Goal: Task Accomplishment & Management: Manage account settings

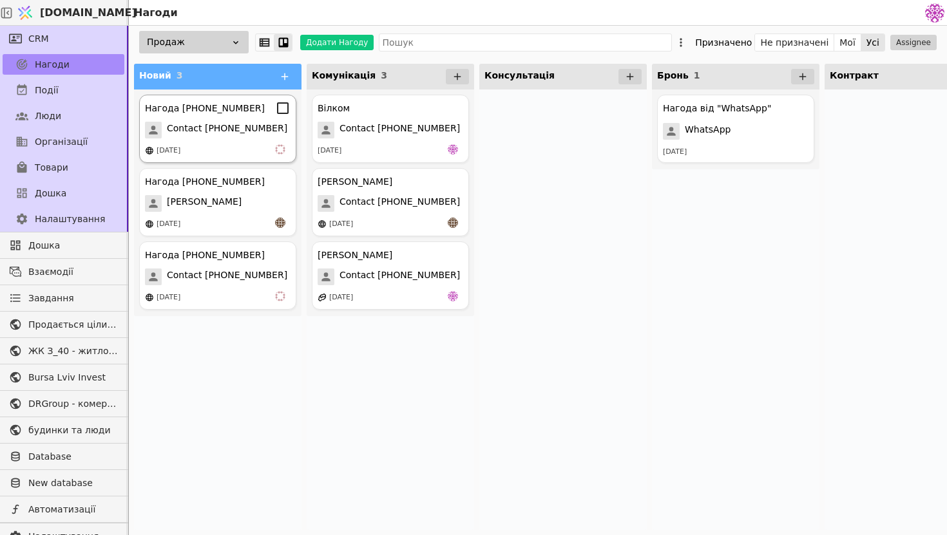
click at [220, 130] on span "Contact [PHONE_NUMBER]" at bounding box center [227, 130] width 120 height 17
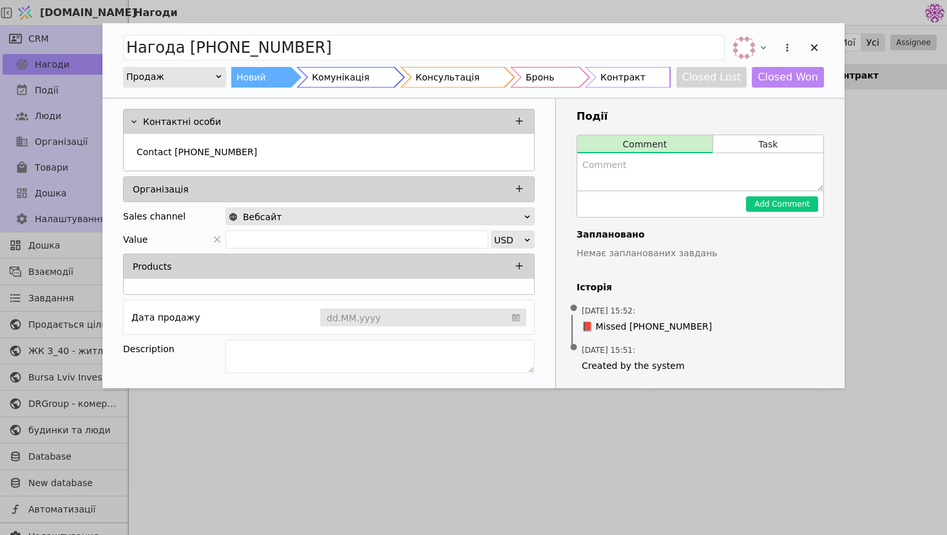
click at [827, 44] on div "Нагода [PHONE_NUMBER] Продаж Новий Комунікація Консультація Бронь Контракт Clos…" at bounding box center [473, 60] width 742 height 75
click at [824, 44] on div "Нагода [PHONE_NUMBER] Продаж Новий Комунікація Консультація Бронь Контракт Clos…" at bounding box center [473, 60] width 742 height 75
click at [811, 49] on icon "Add Opportunity" at bounding box center [814, 48] width 12 height 12
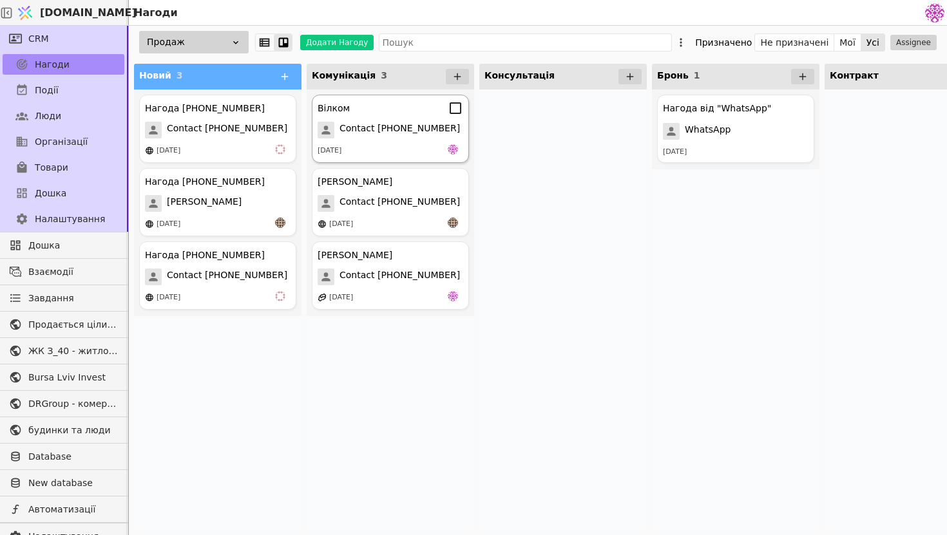
click at [383, 146] on div "[DATE]" at bounding box center [390, 150] width 146 height 13
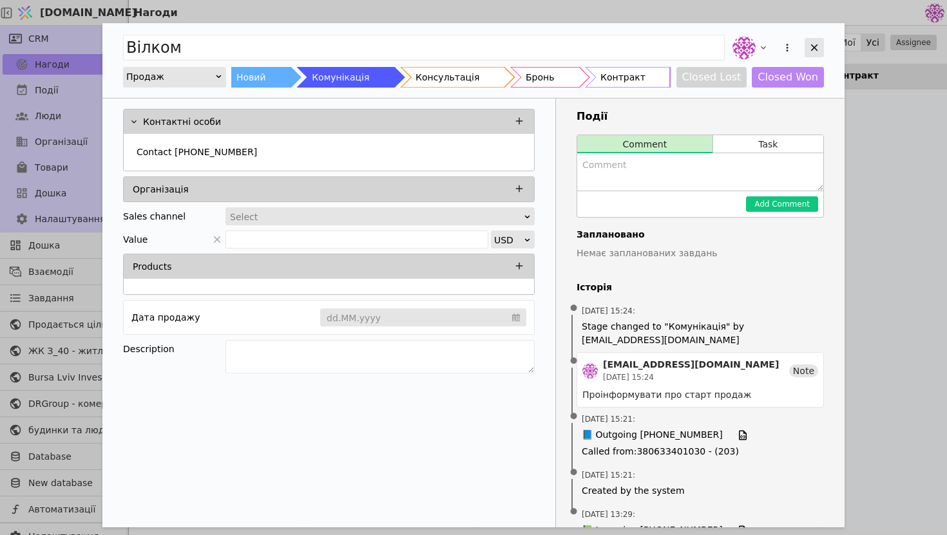
click at [813, 45] on icon "Add Opportunity" at bounding box center [814, 48] width 12 height 12
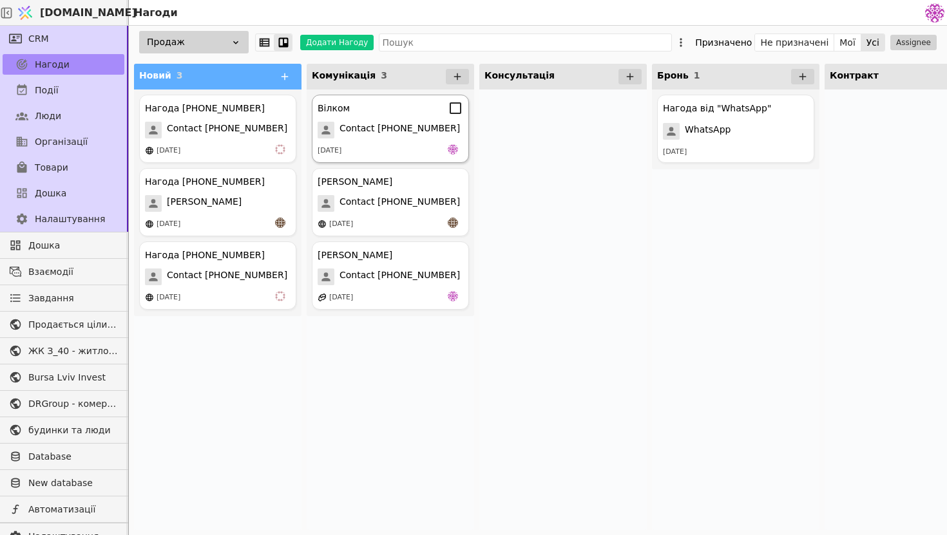
click at [370, 131] on span "Contact [PHONE_NUMBER]" at bounding box center [399, 130] width 120 height 17
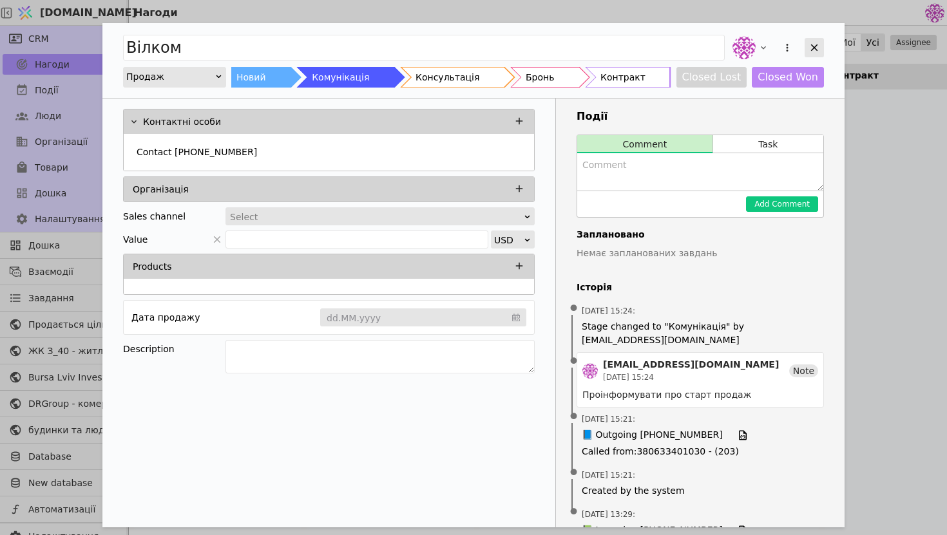
click at [817, 52] on icon "Add Opportunity" at bounding box center [814, 48] width 12 height 12
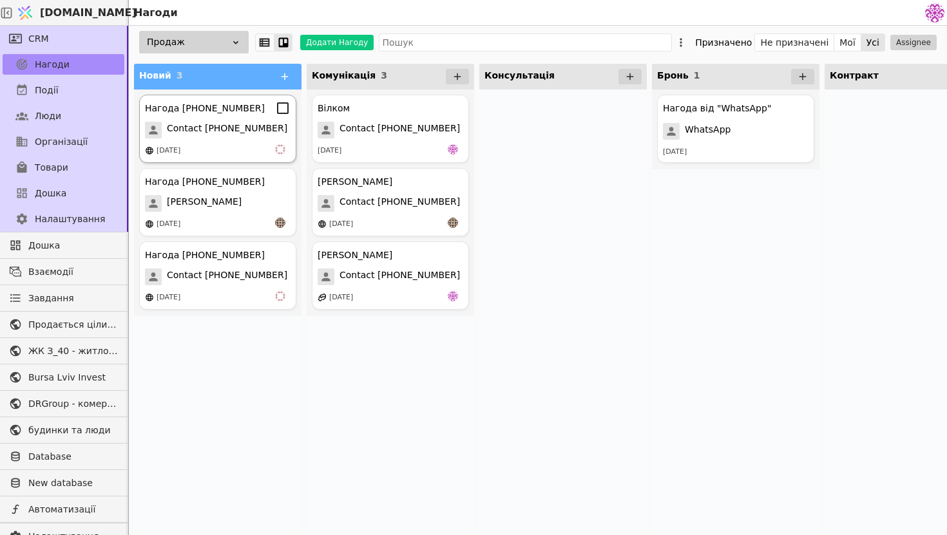
click at [219, 128] on span "Contact [PHONE_NUMBER]" at bounding box center [227, 130] width 120 height 17
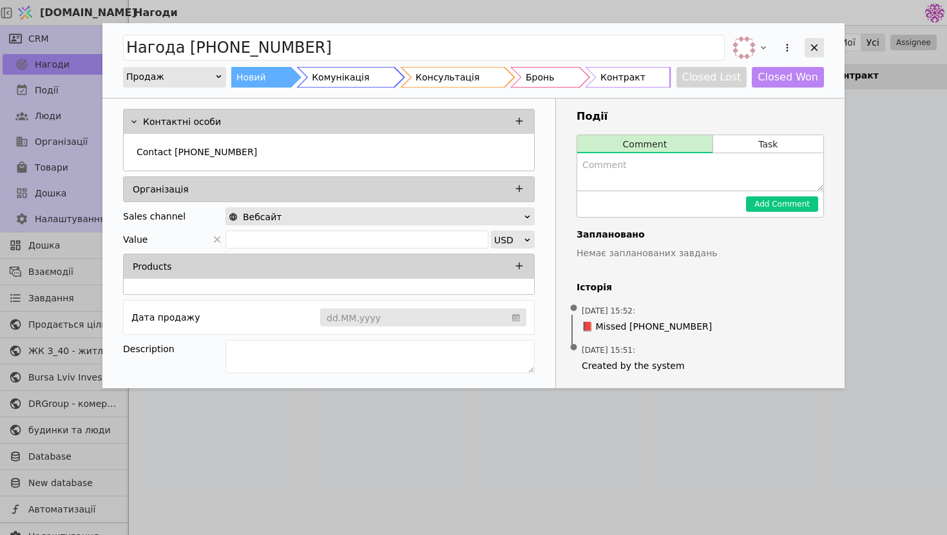
click at [815, 45] on icon "Add Opportunity" at bounding box center [814, 48] width 12 height 12
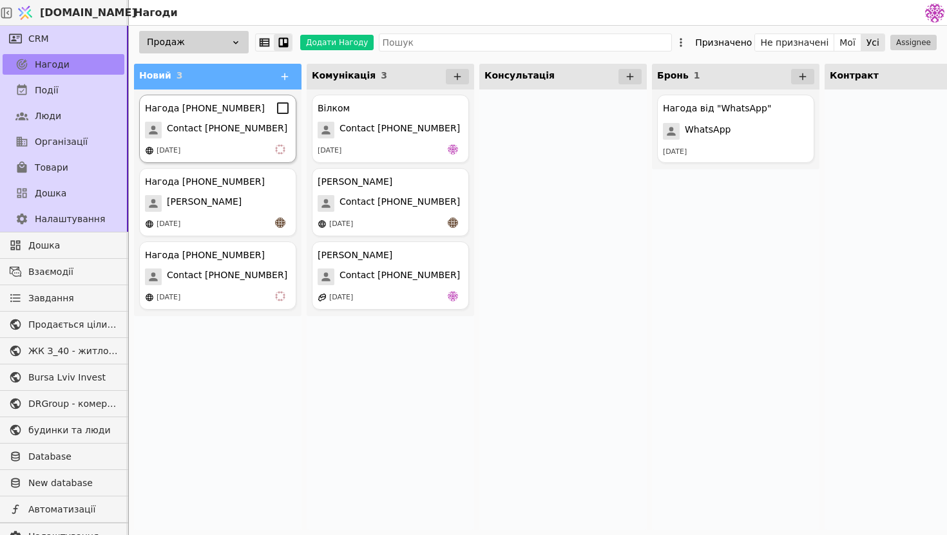
click at [261, 120] on div "Нагода [PHONE_NUMBER] Contact [PHONE_NUMBER] [DATE]" at bounding box center [217, 129] width 157 height 68
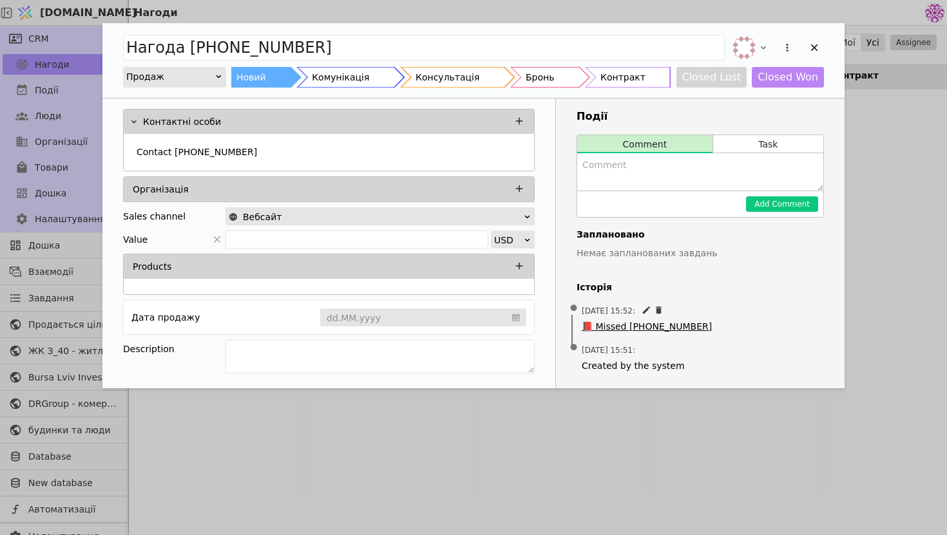
click at [647, 332] on span "📕 Missed [PHONE_NUMBER]" at bounding box center [646, 327] width 130 height 14
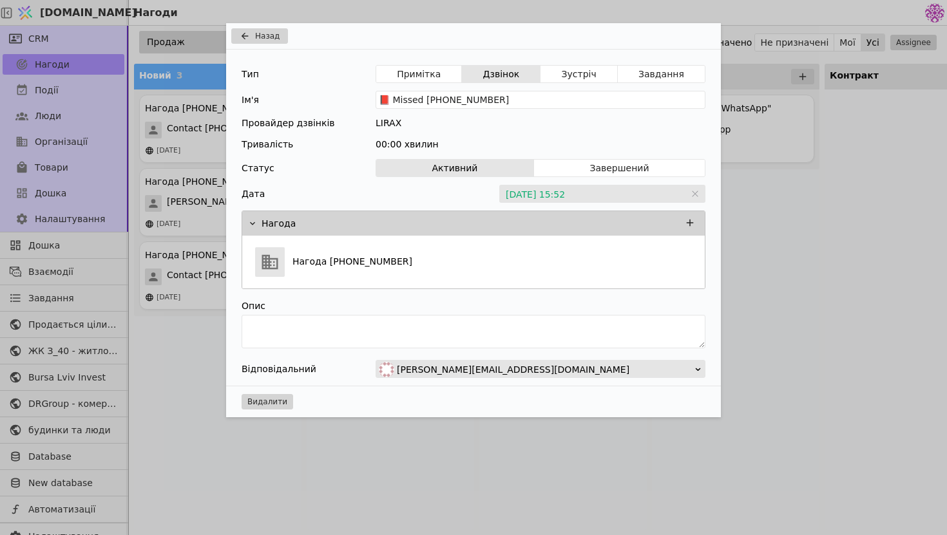
click at [763, 128] on div "Назад Тип Примітка Дзвінок Зустріч Завдання Ім'я 📕 Missed [PHONE_NUMBER] Провай…" at bounding box center [473, 267] width 947 height 535
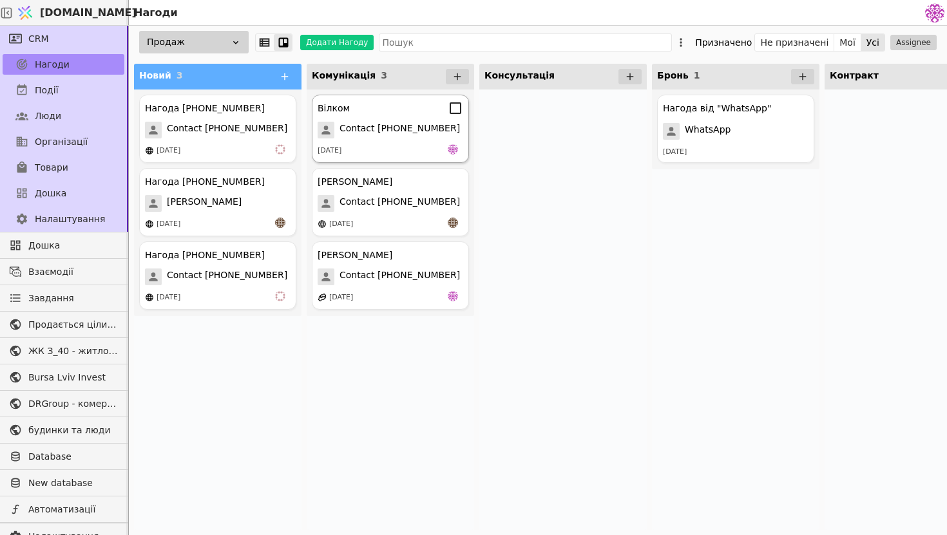
click at [427, 132] on span "Contact [PHONE_NUMBER]" at bounding box center [399, 130] width 120 height 17
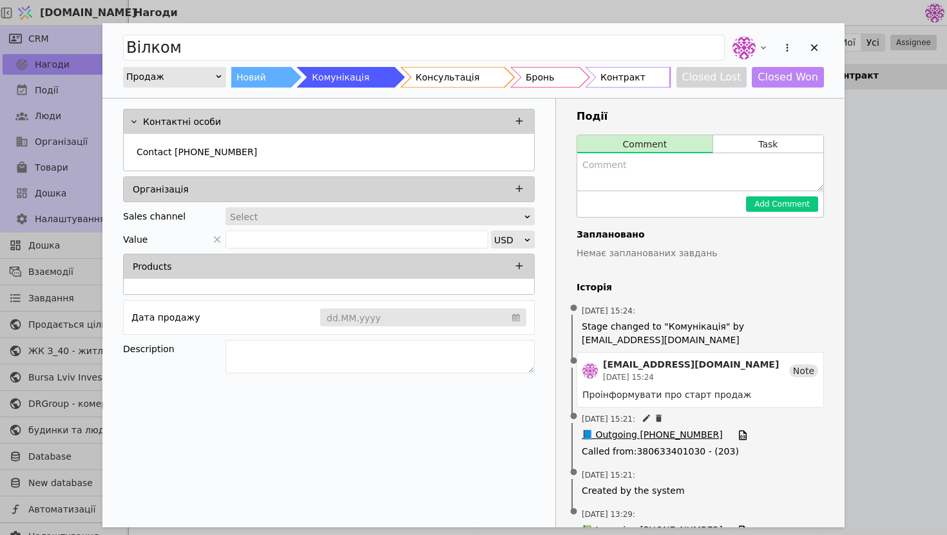
click at [630, 434] on span "📘 Outgoing [PHONE_NUMBER]" at bounding box center [651, 435] width 141 height 14
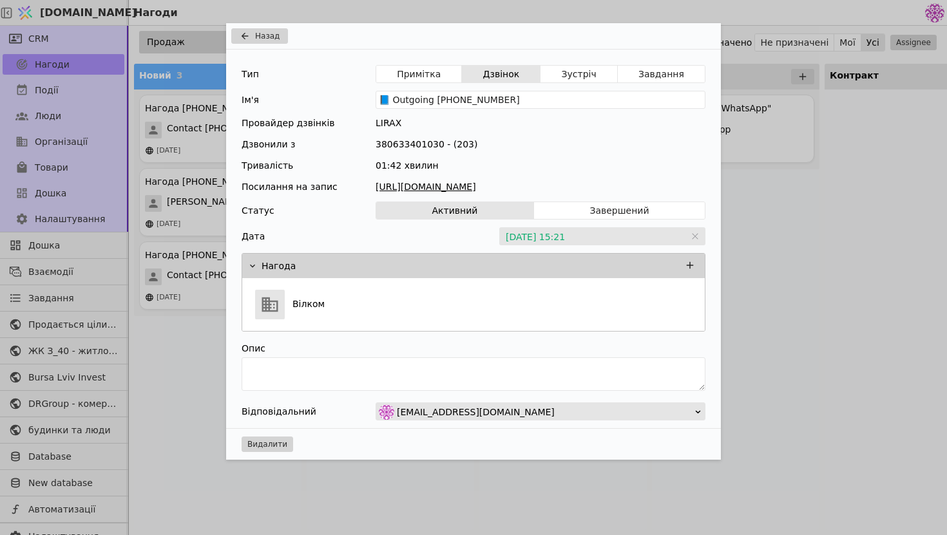
click at [786, 232] on div "Назад Тип Примітка Дзвінок Зустріч Завдання Ім'я 📘 Outgoing [PHONE_NUMBER] Пров…" at bounding box center [473, 267] width 947 height 535
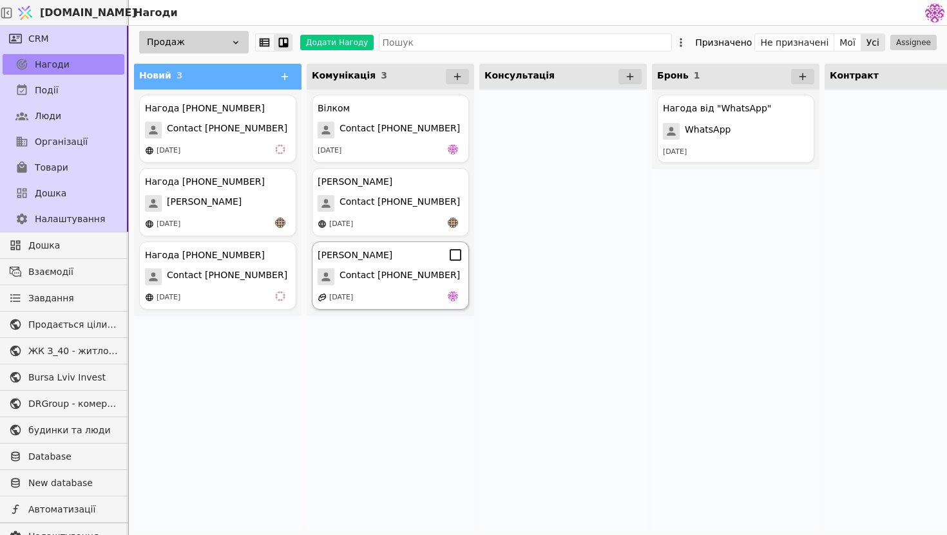
click at [419, 260] on div "[PERSON_NAME]" at bounding box center [390, 254] width 146 height 15
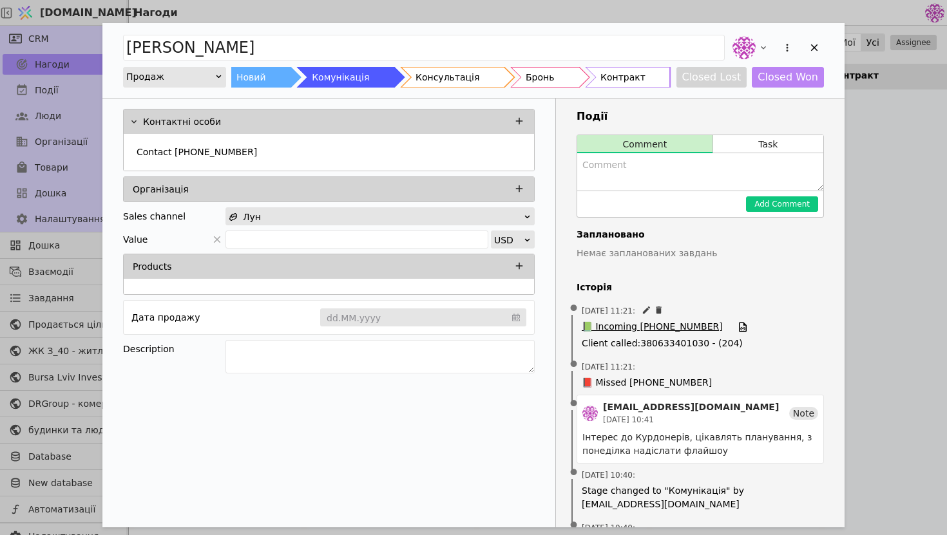
click at [657, 328] on span "📗 Incoming [PHONE_NUMBER]" at bounding box center [651, 327] width 141 height 14
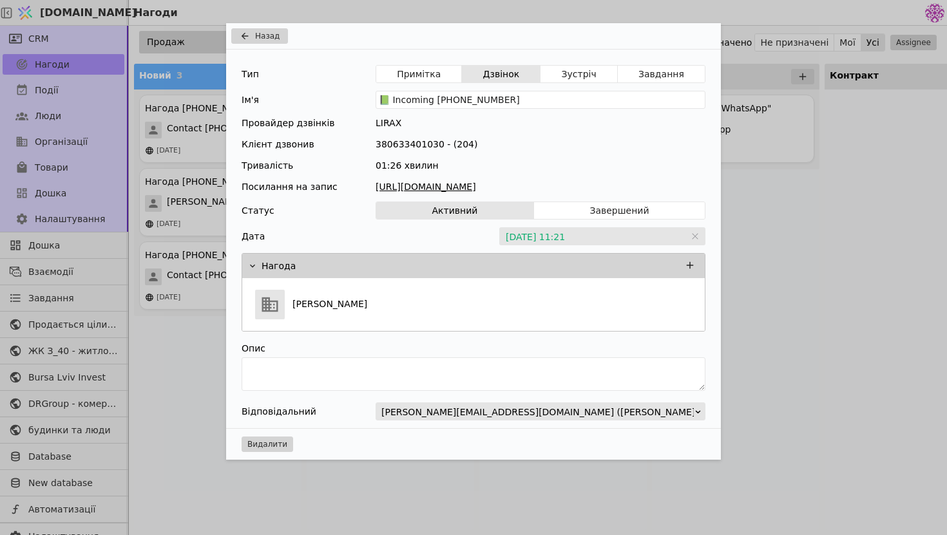
click at [829, 158] on div "Назад Тип Примітка Дзвінок Зустріч Завдання Ім'я 📗 Incoming [PHONE_NUMBER] Пров…" at bounding box center [473, 267] width 947 height 535
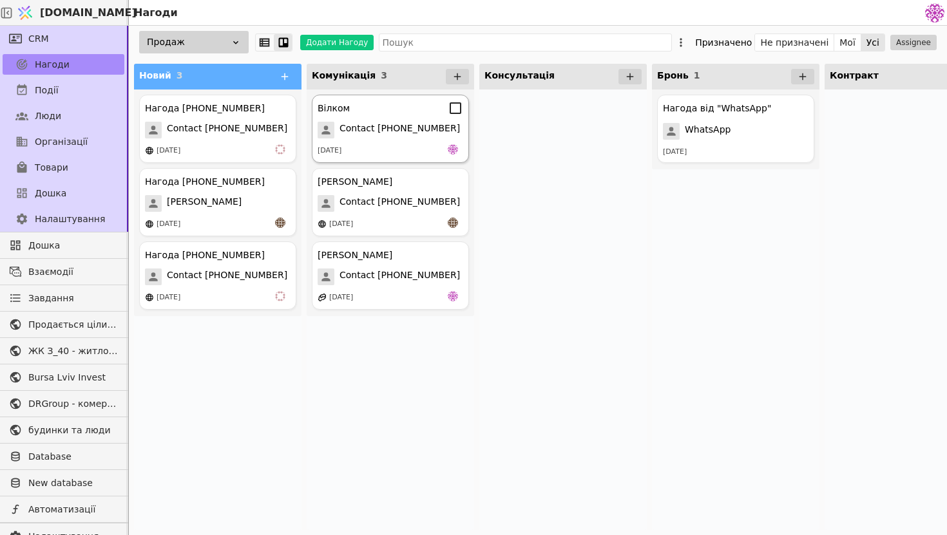
click at [373, 142] on div "Вілком Contact [PHONE_NUMBER] [DATE]" at bounding box center [390, 129] width 157 height 68
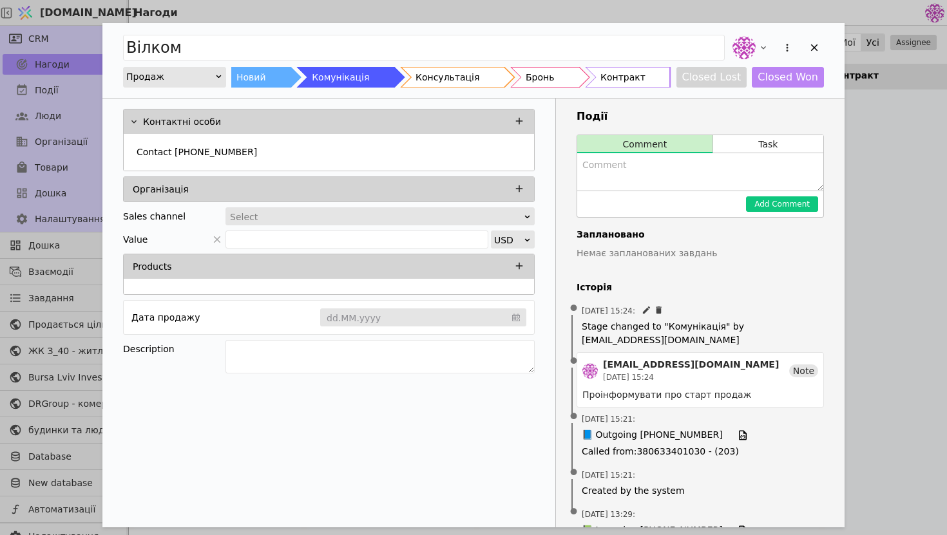
scroll to position [42, 0]
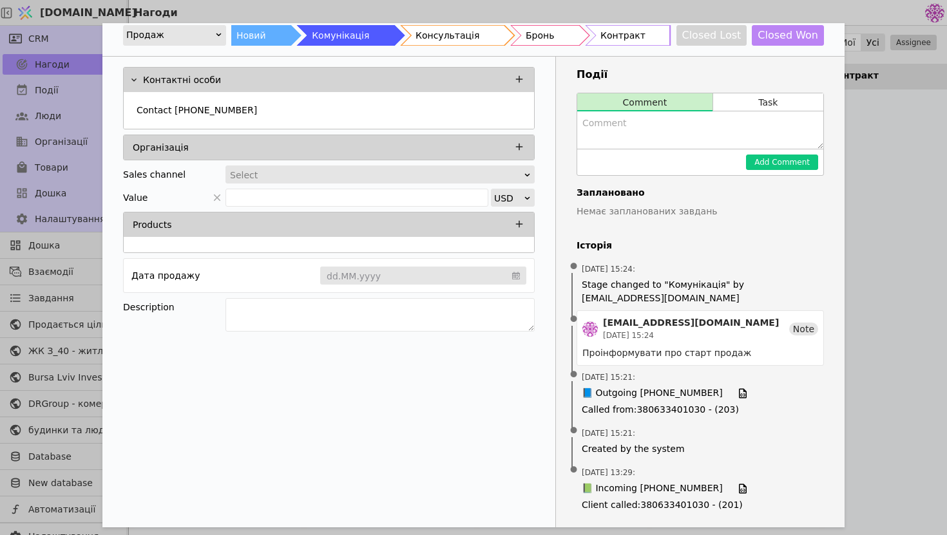
click at [896, 324] on div "Вілком Продаж Новий Комунікація Консультація Бронь Контракт Closed Lost Closed …" at bounding box center [473, 267] width 947 height 535
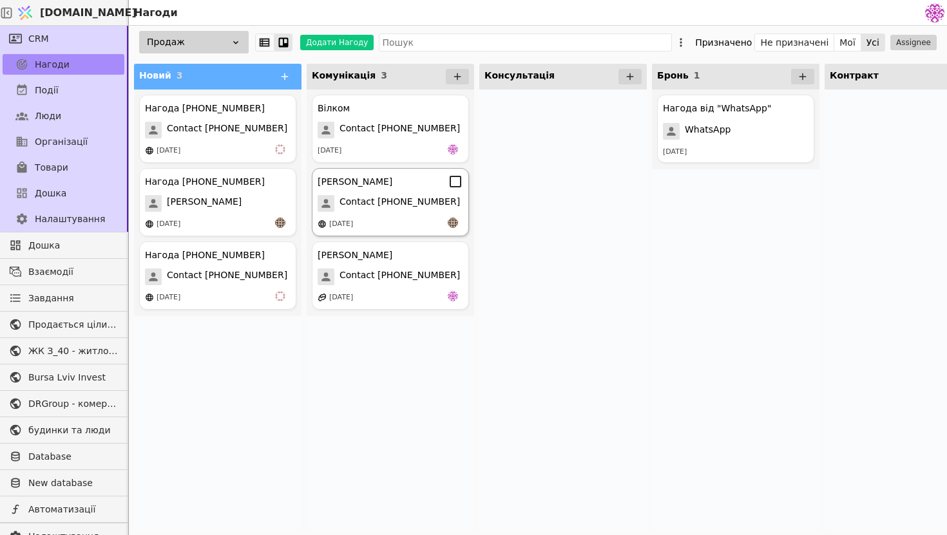
click at [411, 218] on div "[DATE]" at bounding box center [390, 224] width 146 height 13
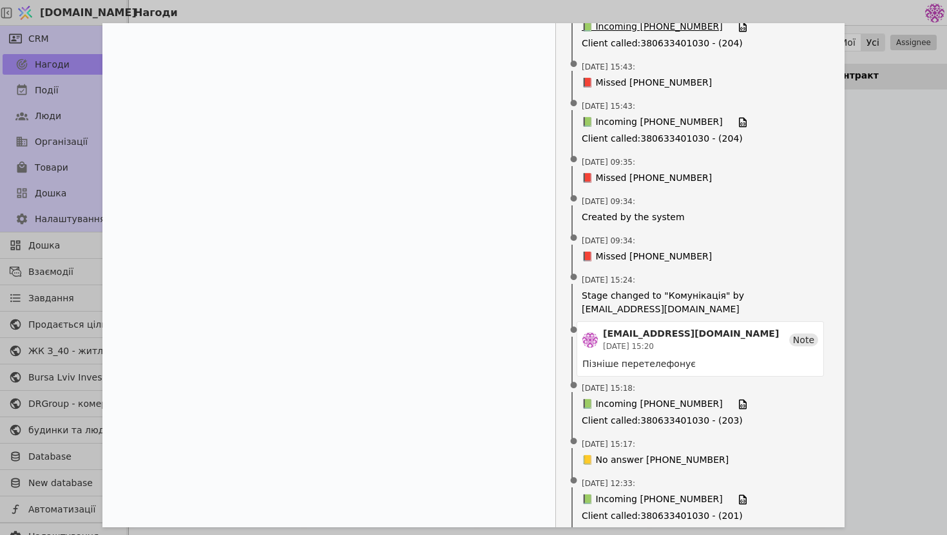
scroll to position [462, 0]
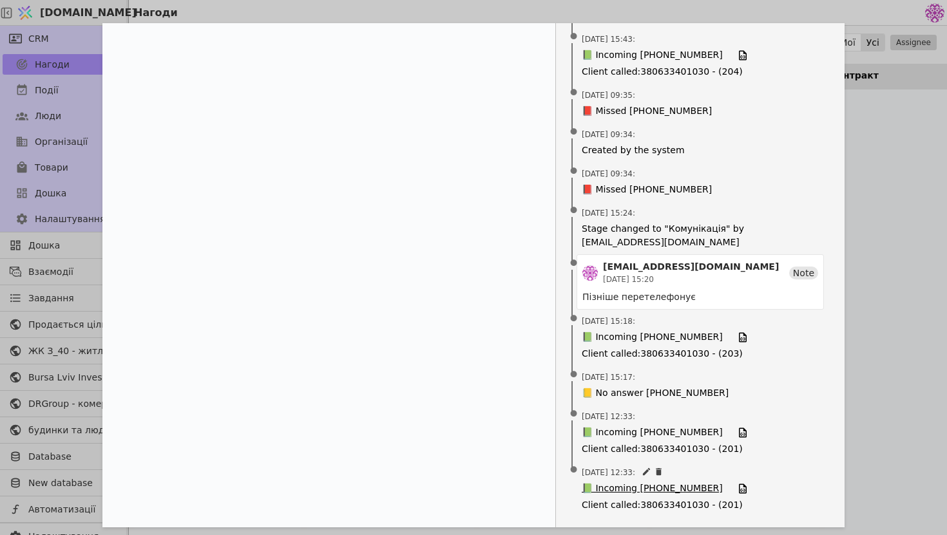
click at [653, 491] on span "📗 Incoming [PHONE_NUMBER]" at bounding box center [651, 489] width 141 height 14
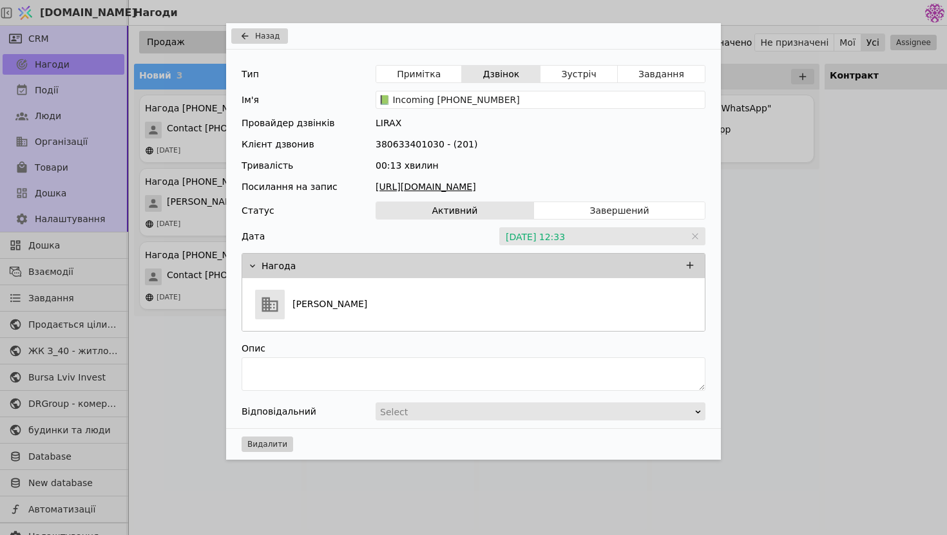
click at [577, 191] on link "[URL][DOMAIN_NAME]" at bounding box center [540, 187] width 330 height 14
click at [245, 33] on icon "Add Opportunity" at bounding box center [244, 36] width 15 height 10
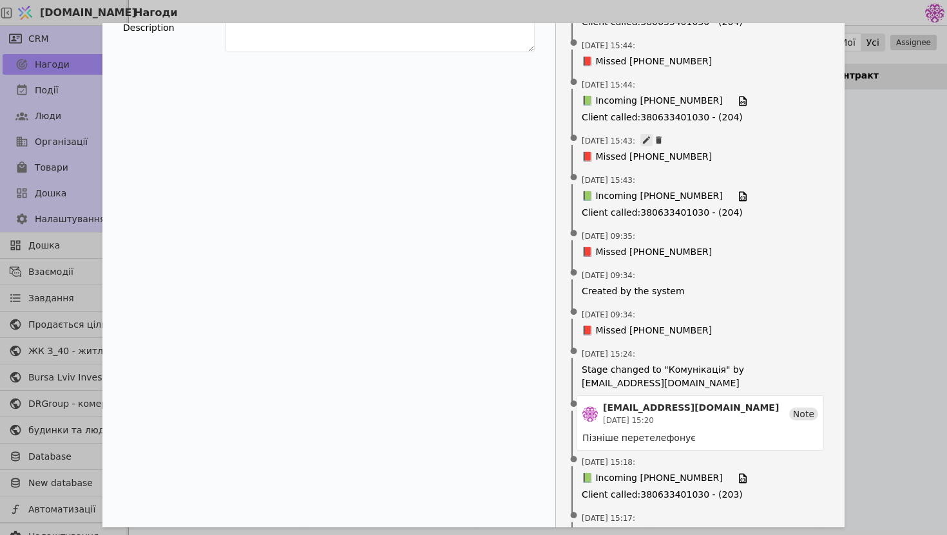
scroll to position [462, 0]
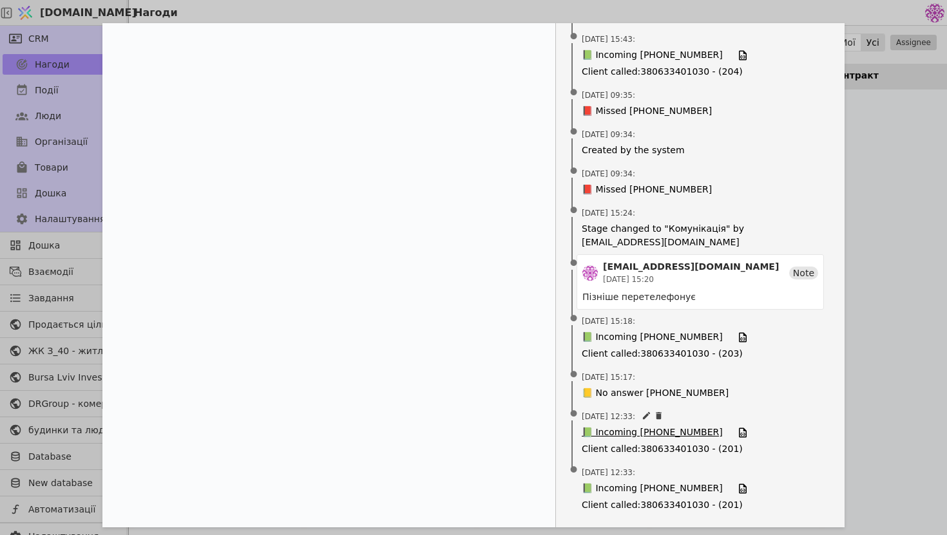
click at [654, 434] on span "📗 Incoming [PHONE_NUMBER]" at bounding box center [651, 433] width 141 height 14
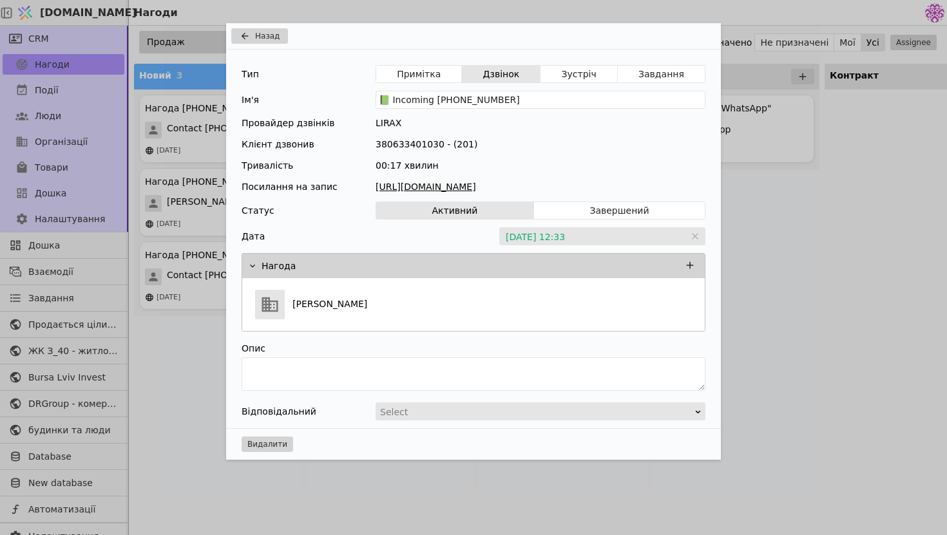
click at [786, 202] on div "Назад Тип Примітка Дзвінок Зустріч Завдання Ім'я 📗 Incoming [PHONE_NUMBER] Пров…" at bounding box center [473, 267] width 947 height 535
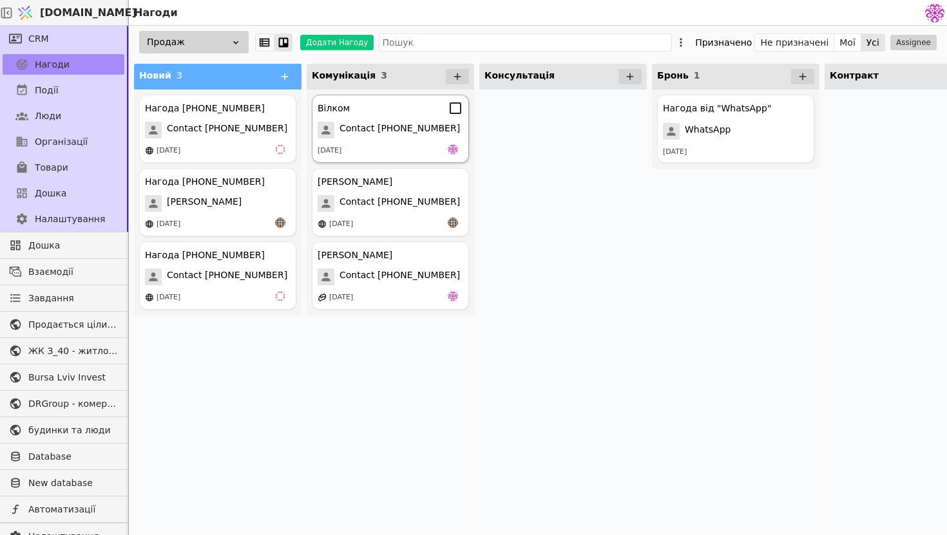
click at [406, 129] on span "Contact [PHONE_NUMBER]" at bounding box center [399, 130] width 120 height 17
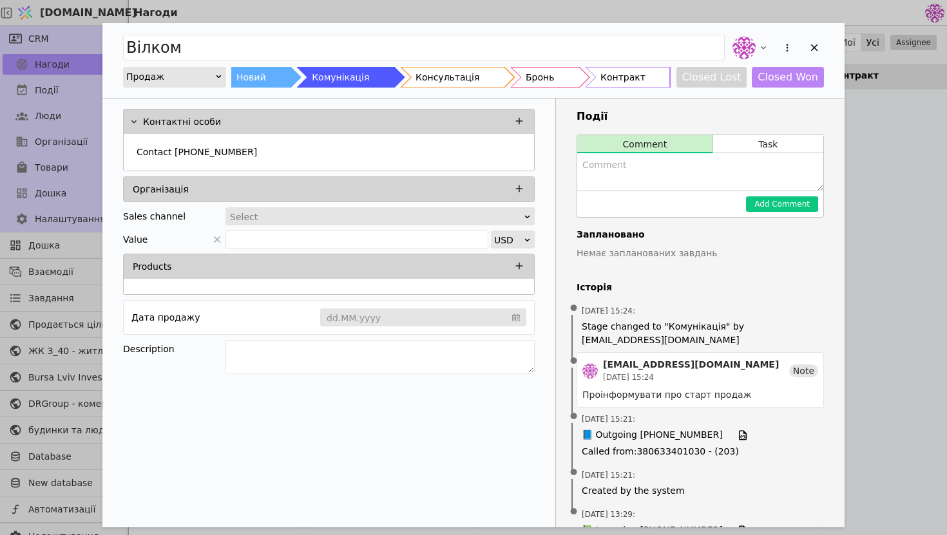
click at [930, 269] on div "Вілком Продаж Новий Комунікація Консультація Бронь Контракт Closed Lost Closed …" at bounding box center [473, 267] width 947 height 535
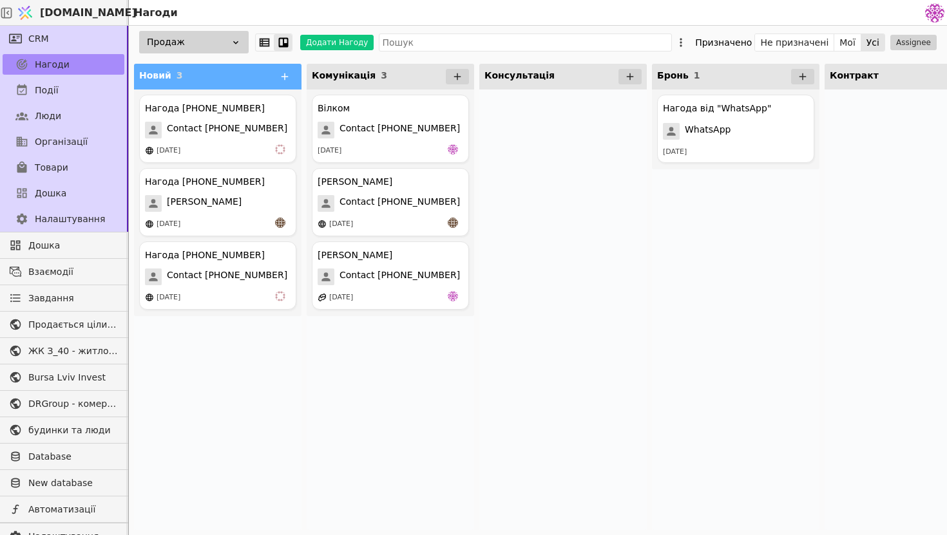
click at [901, 266] on div at bounding box center [907, 310] width 167 height 440
click at [417, 196] on span "Contact [PHONE_NUMBER]" at bounding box center [399, 203] width 120 height 17
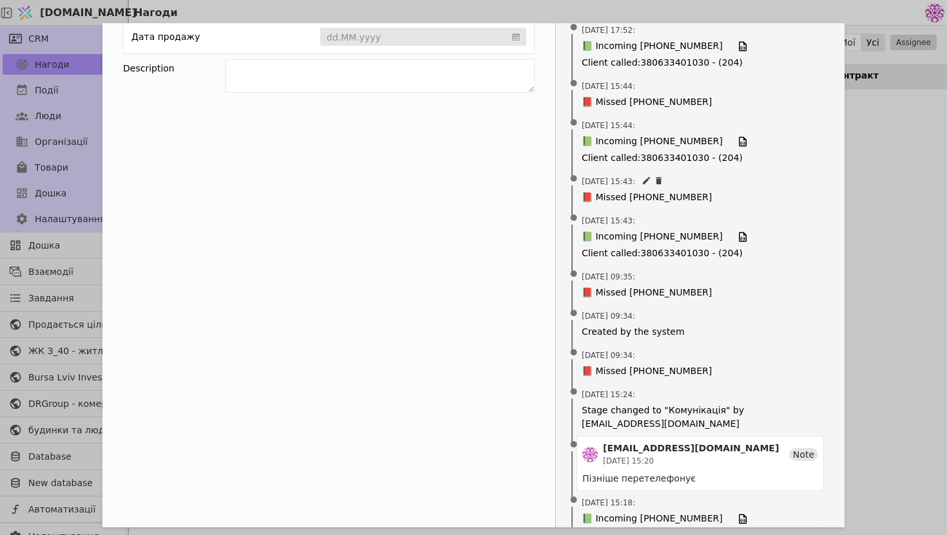
scroll to position [462, 0]
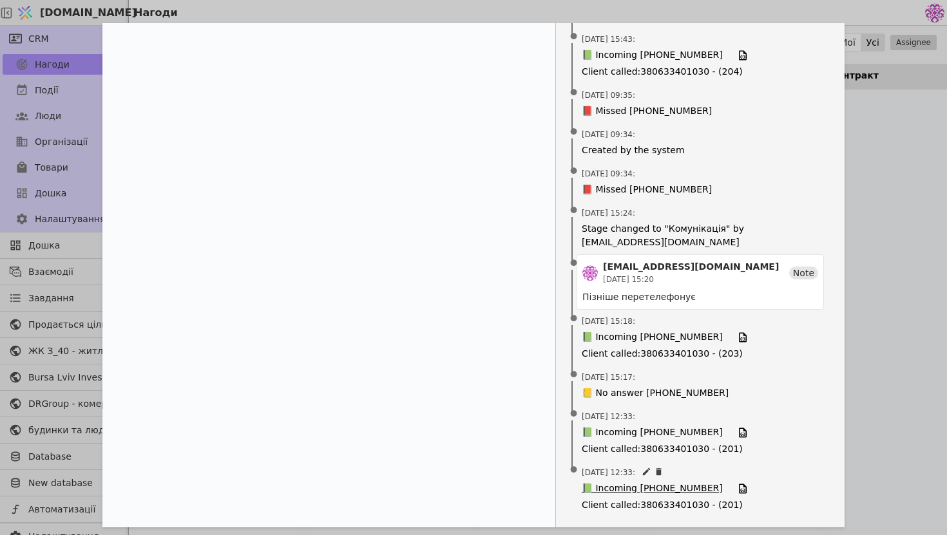
click at [680, 489] on span "📗 Incoming [PHONE_NUMBER]" at bounding box center [651, 489] width 141 height 14
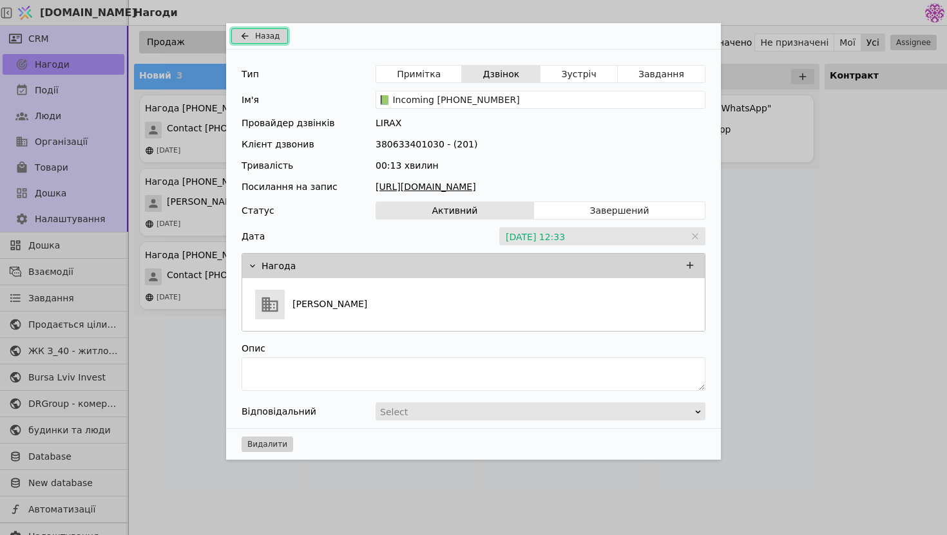
click at [256, 33] on span "Назад" at bounding box center [267, 36] width 24 height 12
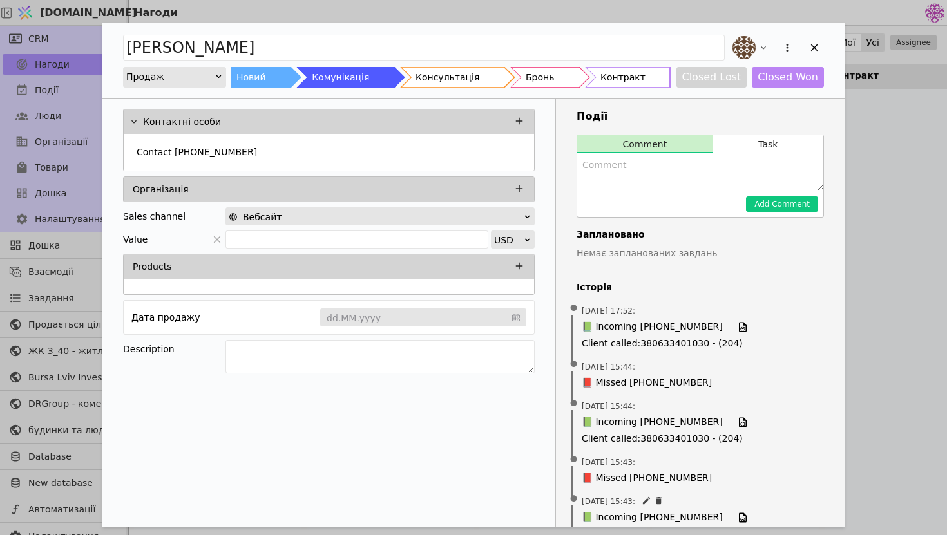
scroll to position [462, 0]
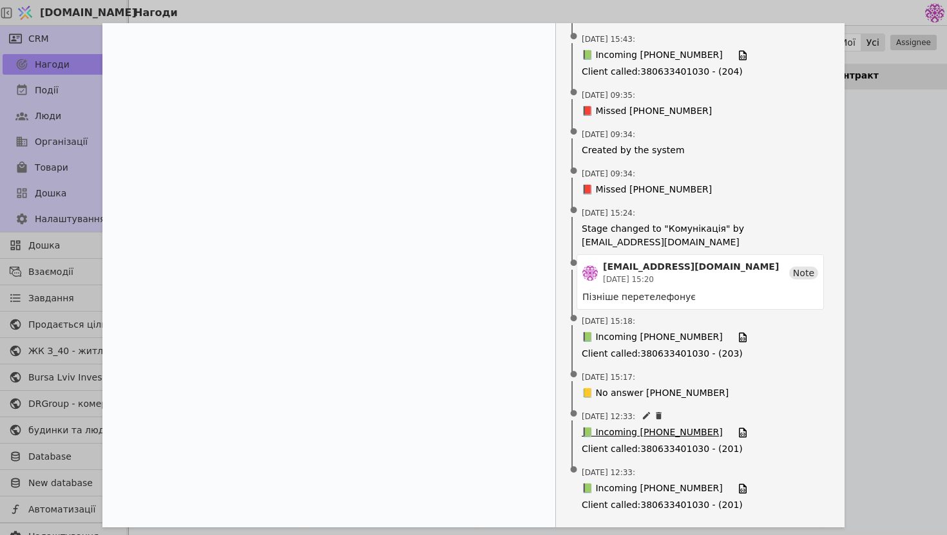
click at [660, 437] on span "📗 Incoming [PHONE_NUMBER]" at bounding box center [651, 433] width 141 height 14
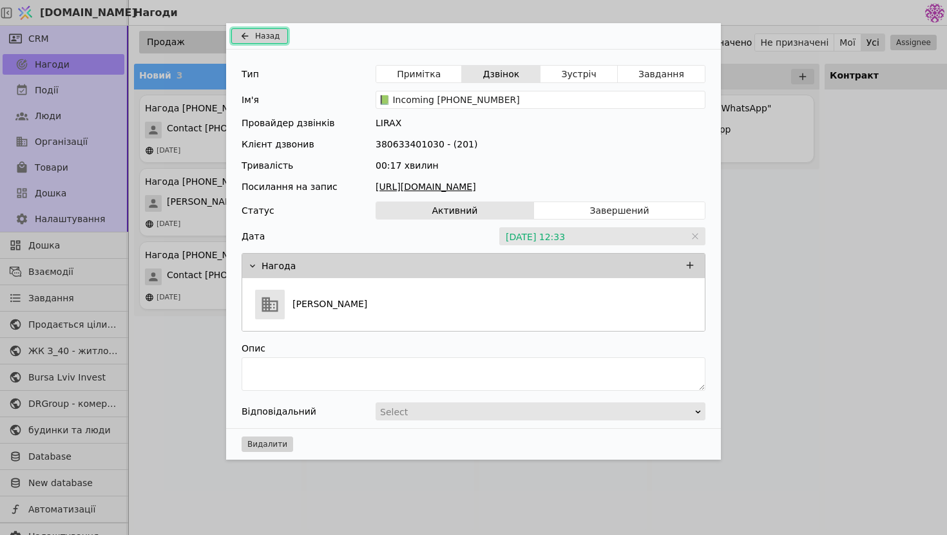
click at [271, 43] on button "Назад" at bounding box center [259, 35] width 57 height 15
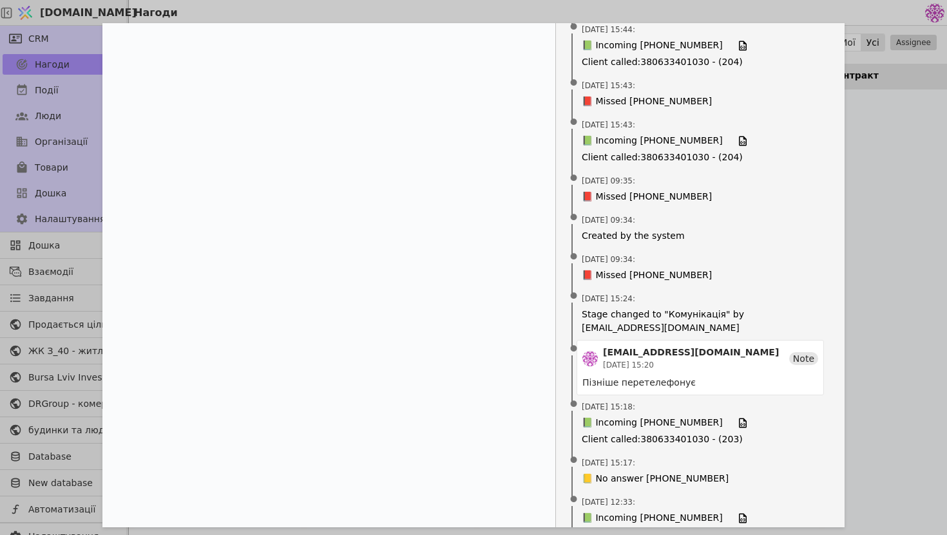
scroll to position [358, 0]
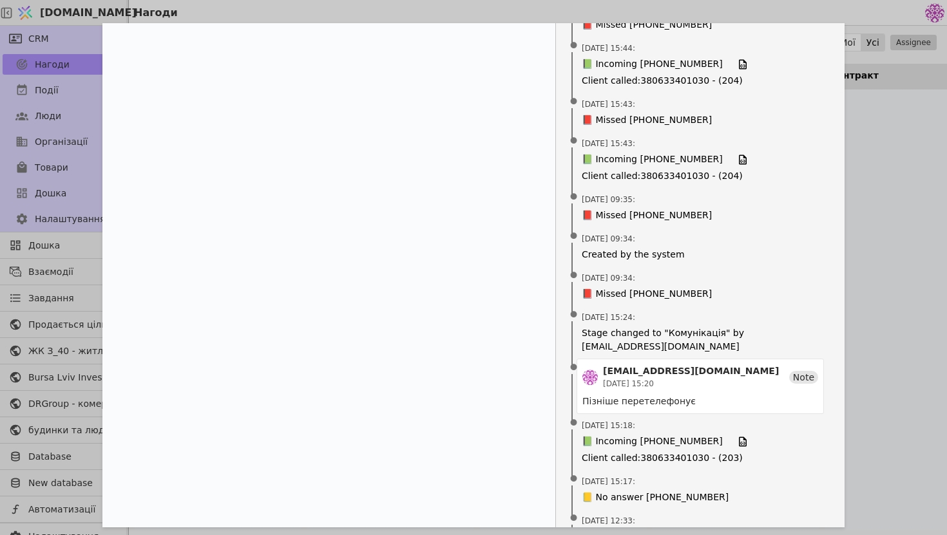
click at [881, 231] on div "[PERSON_NAME] Новий Комунікація Консультація Бронь Контракт Closed Lost Closed …" at bounding box center [473, 267] width 947 height 535
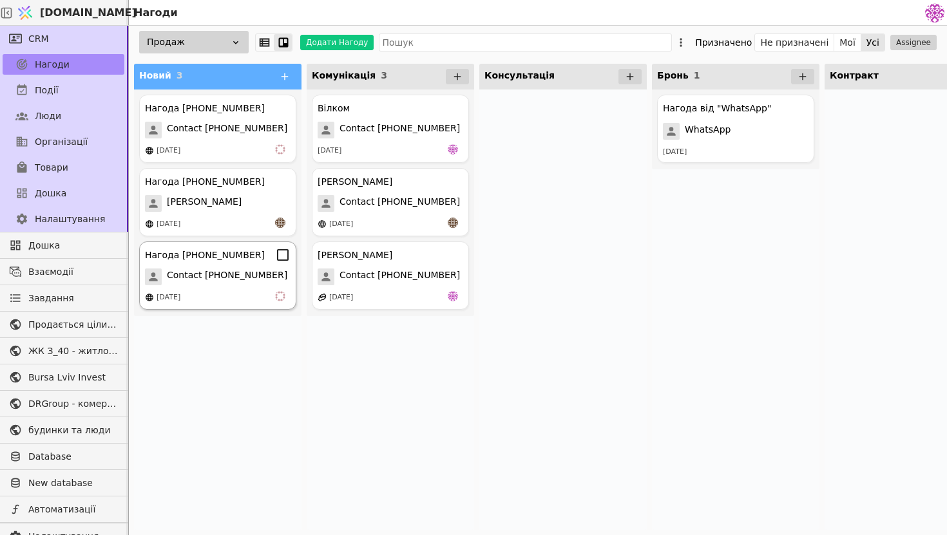
click at [245, 290] on div "Нагода [PHONE_NUMBER] Contact [PHONE_NUMBER] [DATE]" at bounding box center [217, 275] width 157 height 68
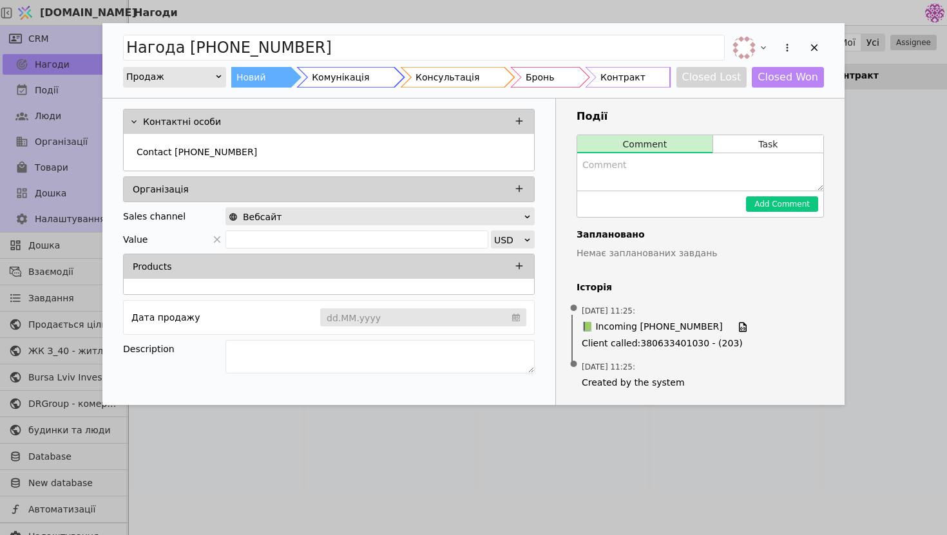
click at [902, 236] on div "Нагода [PHONE_NUMBER] Продаж Новий Комунікація Консультація Бронь Контракт Clos…" at bounding box center [473, 267] width 947 height 535
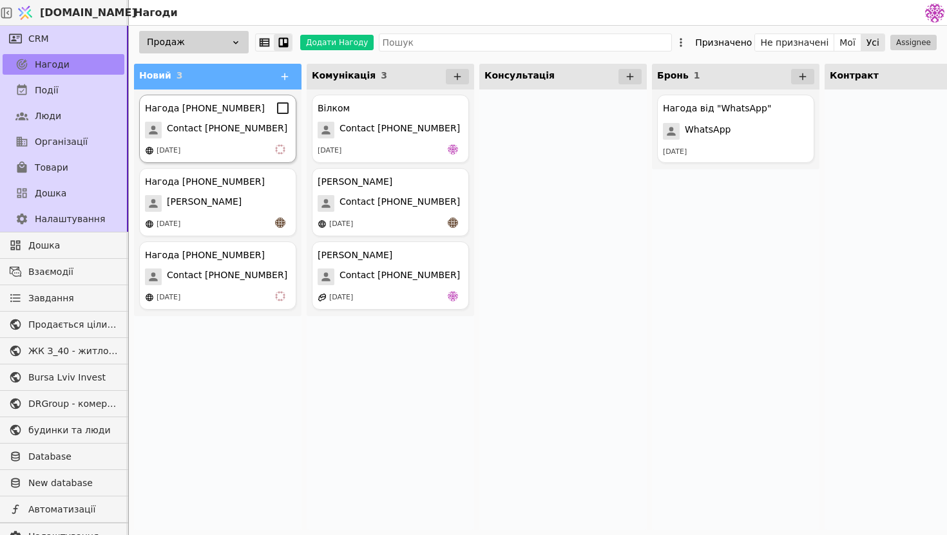
click at [227, 133] on span "Contact [PHONE_NUMBER]" at bounding box center [227, 130] width 120 height 17
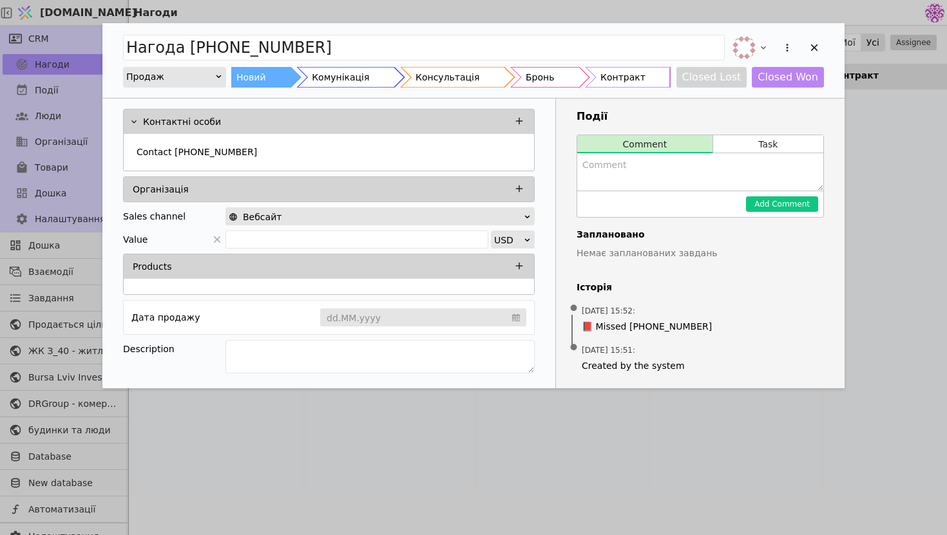
click at [878, 297] on div "Нагода [PHONE_NUMBER] Продаж Новий Комунікація Консультація Бронь Контракт Clos…" at bounding box center [473, 267] width 947 height 535
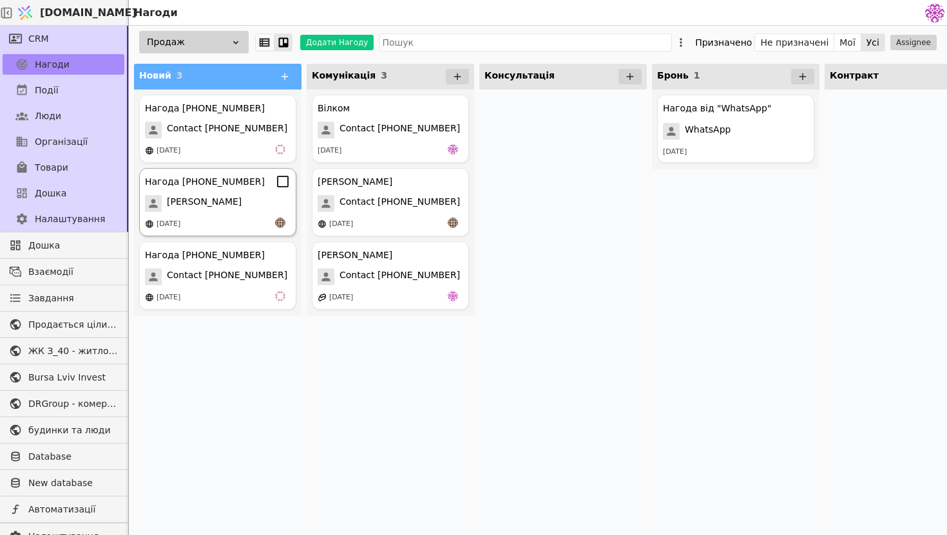
click at [241, 185] on div "Нагода [PHONE_NUMBER]" at bounding box center [205, 182] width 120 height 14
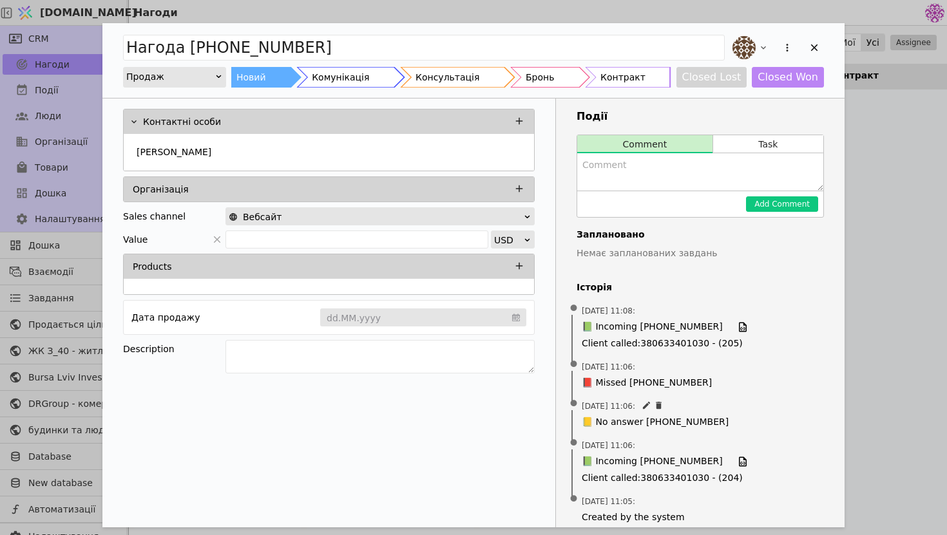
scroll to position [12, 0]
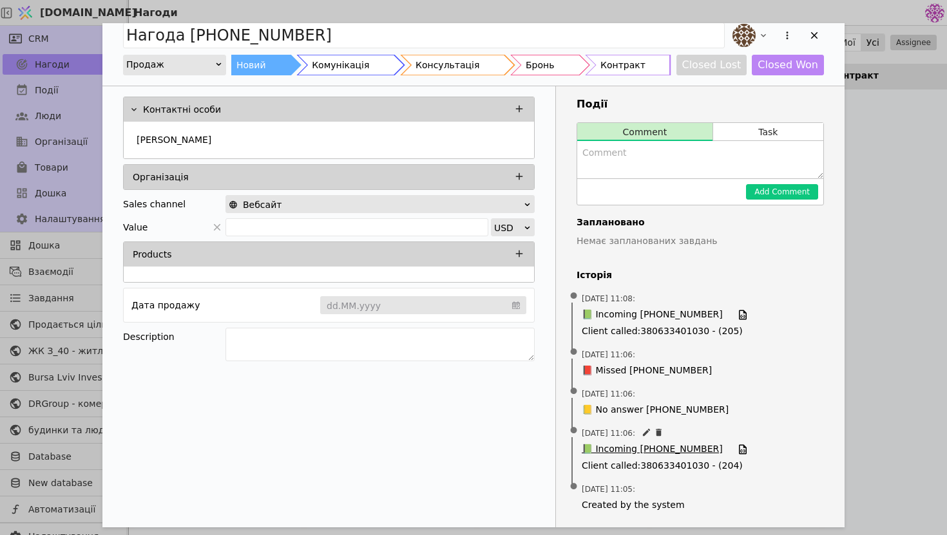
click at [656, 450] on span "📗 Incoming [PHONE_NUMBER]" at bounding box center [651, 449] width 141 height 14
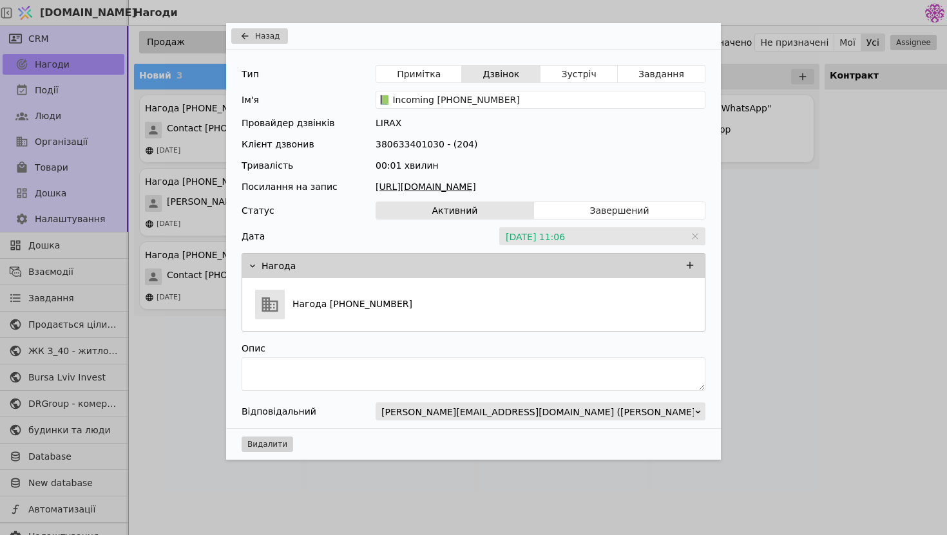
click at [811, 183] on div "Назад Тип Примітка Дзвінок Зустріч Завдання Ім'я 📗 Incoming [PHONE_NUMBER] Пров…" at bounding box center [473, 267] width 947 height 535
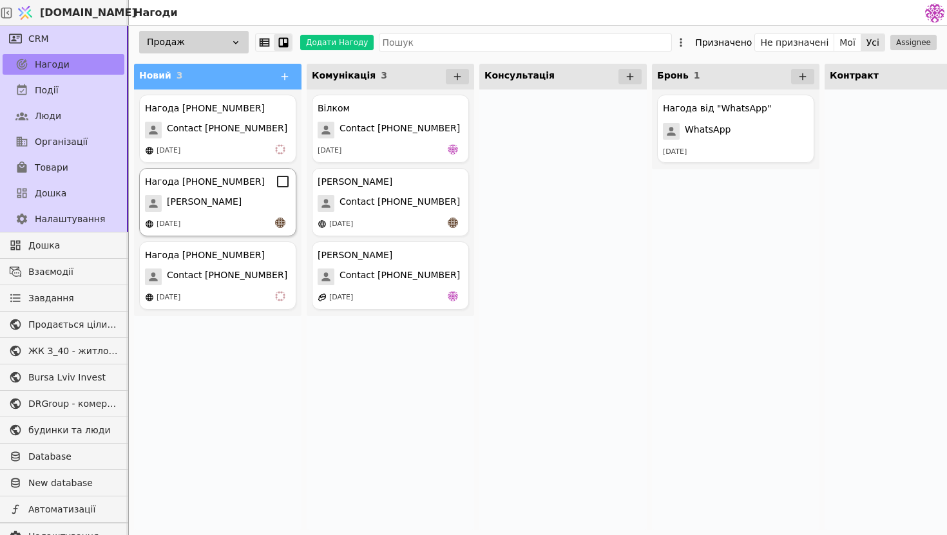
click at [218, 205] on span "[PERSON_NAME]" at bounding box center [204, 203] width 75 height 17
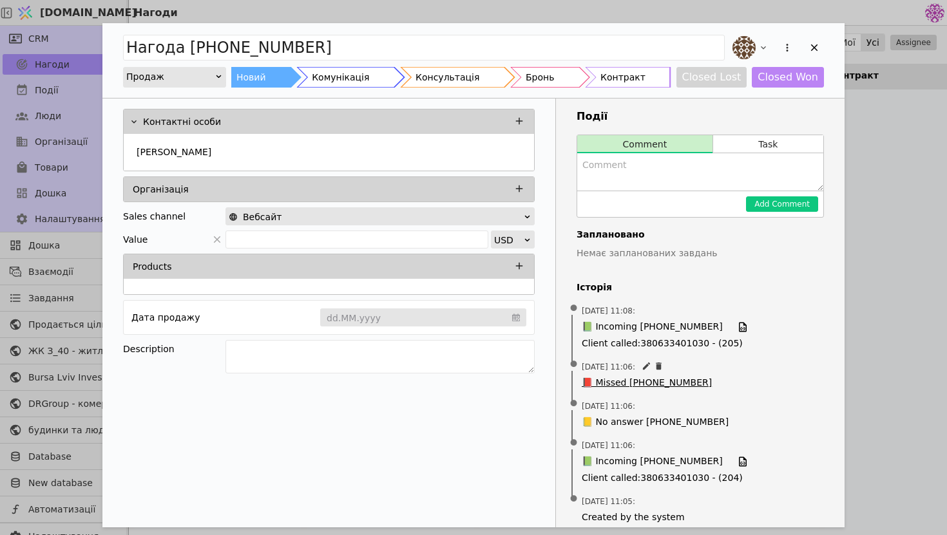
scroll to position [12, 0]
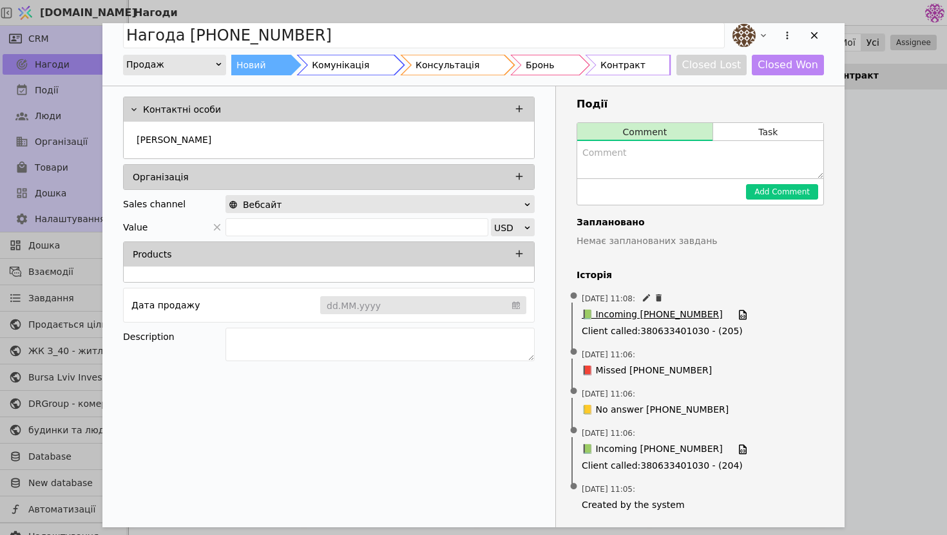
click at [639, 316] on span "📗 Incoming [PHONE_NUMBER]" at bounding box center [651, 315] width 141 height 14
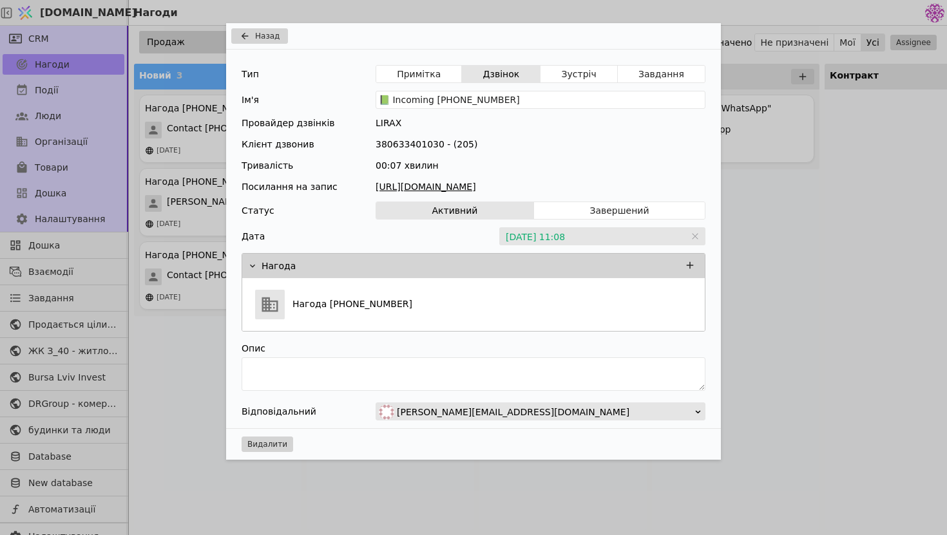
click at [844, 171] on div "Назад Тип Примітка Дзвінок Зустріч Завдання Ім'я 📗 Incoming [PHONE_NUMBER] Пров…" at bounding box center [473, 267] width 947 height 535
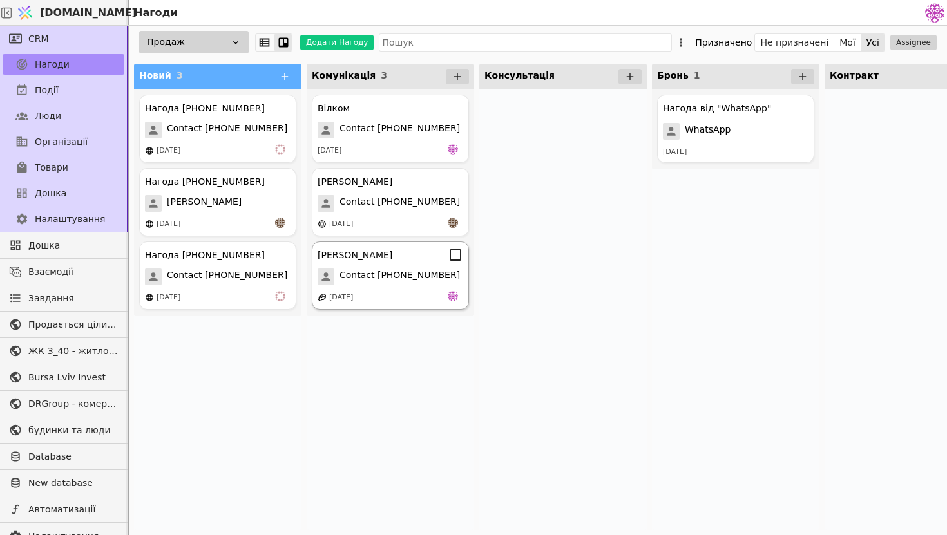
click at [353, 295] on div "[DATE]" at bounding box center [341, 297] width 24 height 11
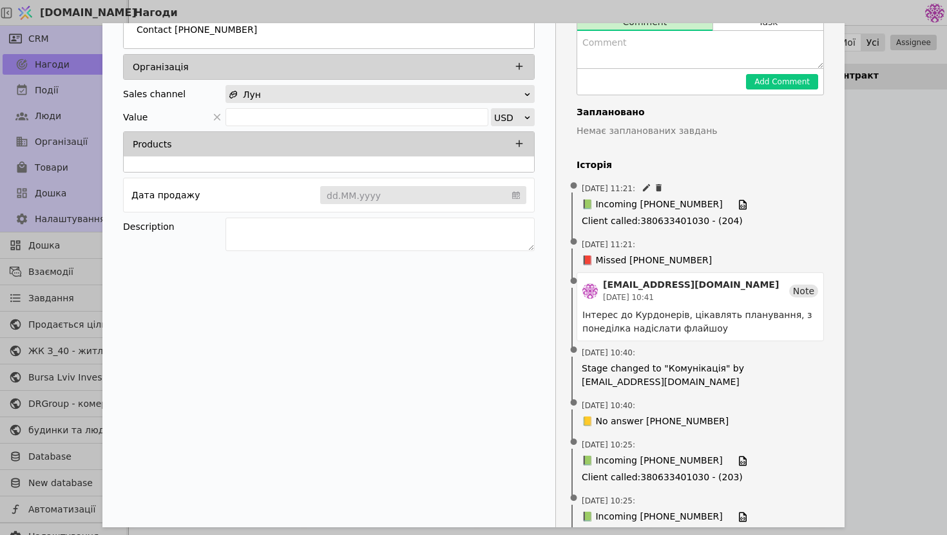
scroll to position [190, 0]
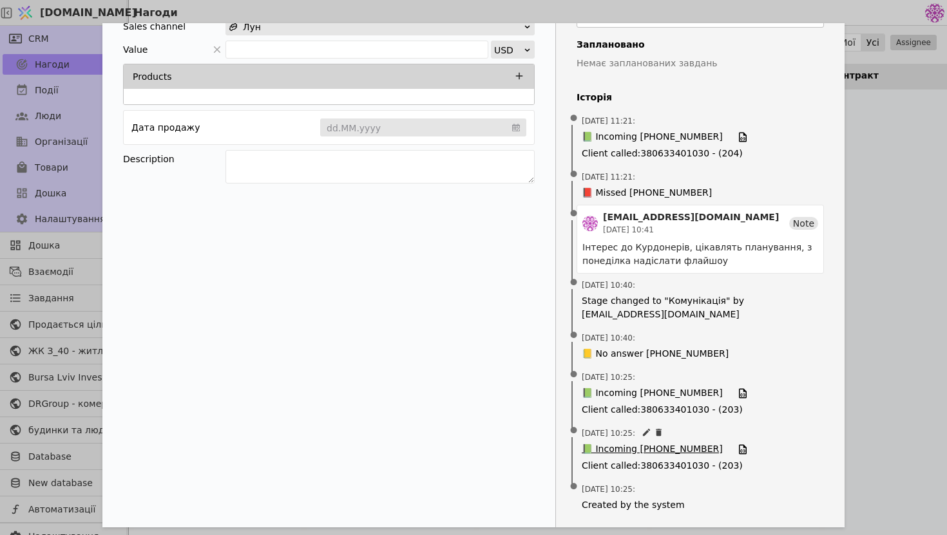
click at [682, 446] on span "📗 Incoming [PHONE_NUMBER]" at bounding box center [651, 449] width 141 height 14
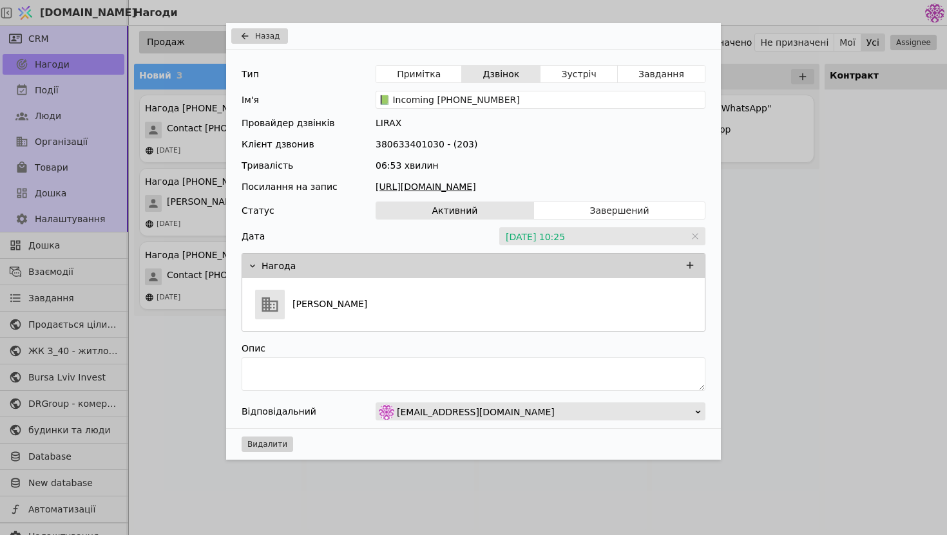
click at [496, 188] on link "[URL][DOMAIN_NAME]" at bounding box center [540, 187] width 330 height 14
